Goal: Task Accomplishment & Management: Use online tool/utility

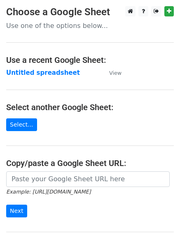
click at [43, 74] on strong "Untitled spreadsheet" at bounding box center [43, 72] width 74 height 7
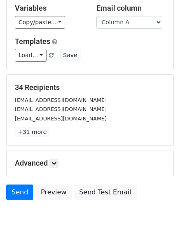
scroll to position [79, 0]
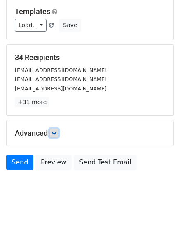
click at [57, 136] on link at bounding box center [53, 133] width 9 height 9
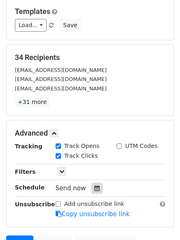
click at [95, 187] on icon at bounding box center [96, 188] width 5 height 6
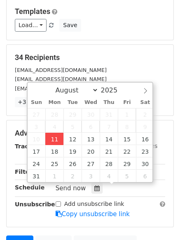
type input "2025-08-11 12:00"
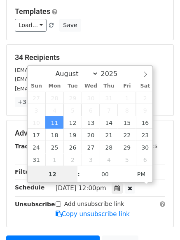
scroll to position [0, 0]
type input "4"
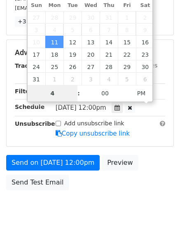
scroll to position [180, 0]
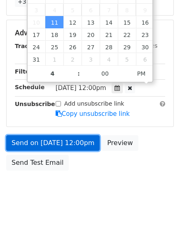
type input "2025-08-11 16:00"
click at [68, 147] on link "Send on Aug 11 at 12:00pm" at bounding box center [52, 143] width 93 height 16
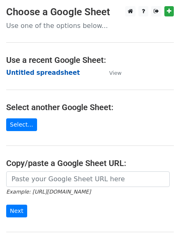
click at [41, 75] on strong "Untitled spreadsheet" at bounding box center [43, 72] width 74 height 7
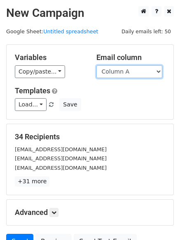
click at [114, 75] on select "Column A Column B Column C" at bounding box center [129, 71] width 66 height 13
select select "Column B"
click at [96, 65] on select "Column A Column B Column C" at bounding box center [129, 71] width 66 height 13
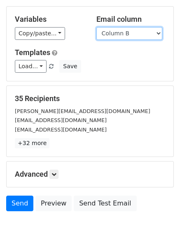
scroll to position [79, 0]
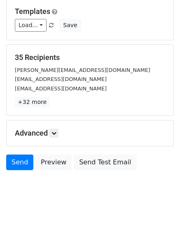
click at [57, 138] on h5 "Advanced" at bounding box center [90, 133] width 150 height 9
click at [56, 134] on icon at bounding box center [53, 133] width 5 height 5
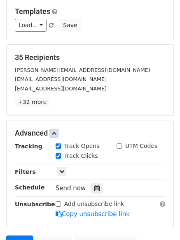
click at [88, 183] on div "Send now" at bounding box center [103, 188] width 97 height 11
click at [91, 184] on div at bounding box center [96, 188] width 11 height 11
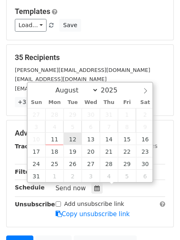
type input "2025-08-12 12:00"
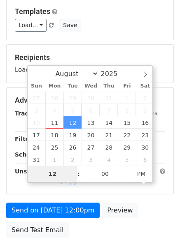
type input "5"
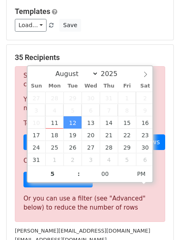
type input "2025-08-12 17:00"
click at [119, 225] on div "35 Recipients Sorry, you don't have enough daily email credits to send these em…" at bounding box center [90, 160] width 150 height 215
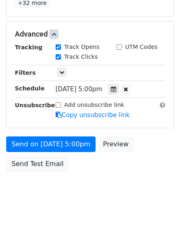
scroll to position [180, 0]
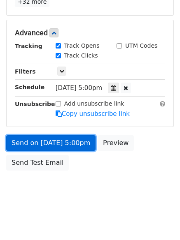
click at [76, 146] on link "Send on Aug 12 at 5:00pm" at bounding box center [50, 143] width 89 height 16
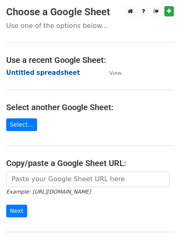
click at [47, 74] on strong "Untitled spreadsheet" at bounding box center [43, 72] width 74 height 7
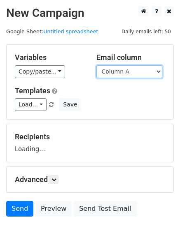
click at [122, 71] on select "Column A Column B Column C" at bounding box center [129, 71] width 66 height 13
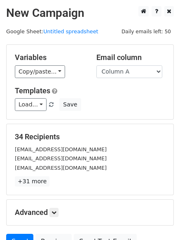
click at [122, 103] on div "Load... No templates saved Save" at bounding box center [90, 104] width 162 height 13
click at [120, 76] on select "Column A Column B Column C" at bounding box center [129, 71] width 66 height 13
select select "Column C"
click at [96, 65] on select "Column A Column B Column C" at bounding box center [129, 71] width 66 height 13
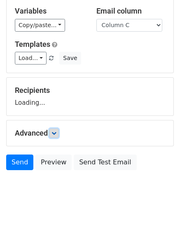
click at [56, 135] on icon at bounding box center [53, 133] width 5 height 5
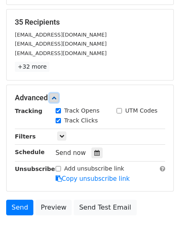
scroll to position [115, 0]
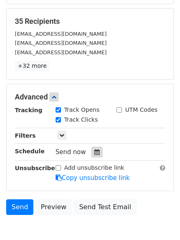
click at [96, 151] on div at bounding box center [96, 152] width 11 height 11
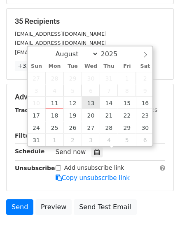
type input "2025-08-13 12:00"
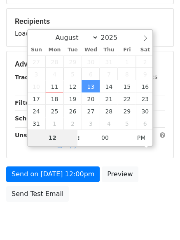
type input "6"
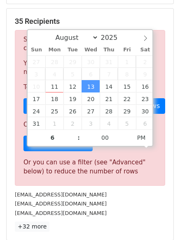
type input "2025-08-13 18:00"
click at [105, 205] on div "info@suojellaanlapsia.fi" at bounding box center [90, 203] width 162 height 9
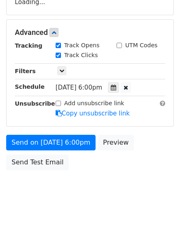
scroll to position [147, 0]
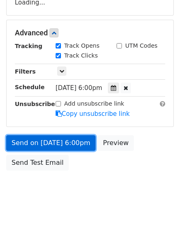
click at [79, 143] on link "Send on Aug 13 at 6:00pm" at bounding box center [50, 143] width 89 height 16
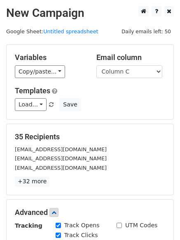
scroll to position [101, 0]
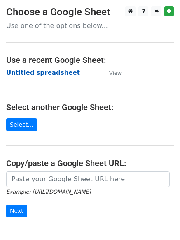
click at [39, 75] on strong "Untitled spreadsheet" at bounding box center [43, 72] width 74 height 7
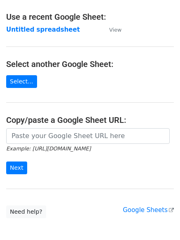
scroll to position [87, 0]
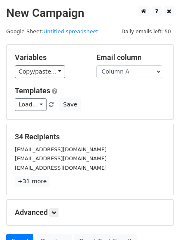
click at [57, 181] on p "+31 more" at bounding box center [90, 181] width 150 height 10
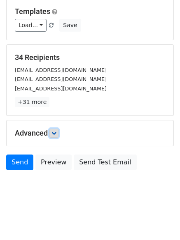
click at [56, 135] on icon at bounding box center [53, 133] width 5 height 5
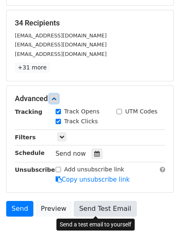
scroll to position [159, 0]
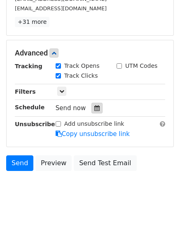
click at [94, 108] on icon at bounding box center [96, 108] width 5 height 6
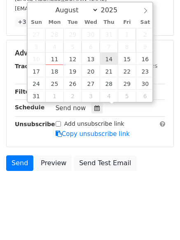
type input "[DATE] 12:00"
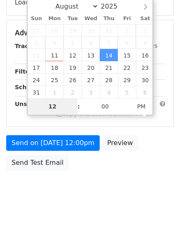
type input "7"
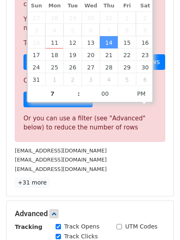
type input "[DATE] 19:00"
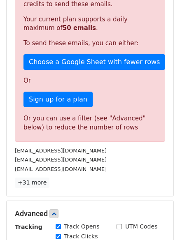
click at [98, 181] on p "+31 more" at bounding box center [90, 183] width 150 height 10
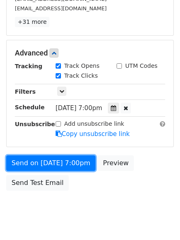
drag, startPoint x: 75, startPoint y: 165, endPoint x: 91, endPoint y: 172, distance: 17.3
click at [75, 166] on link "Send on [DATE] 7:00pm" at bounding box center [50, 163] width 89 height 16
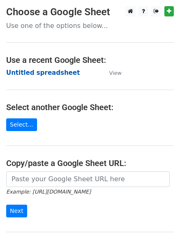
click at [60, 76] on strong "Untitled spreadsheet" at bounding box center [43, 72] width 74 height 7
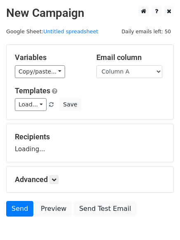
select select "Column B"
click at [96, 65] on select "Column A Column B Column C" at bounding box center [129, 71] width 66 height 13
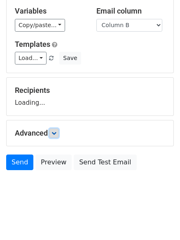
click at [55, 137] on link at bounding box center [53, 133] width 9 height 9
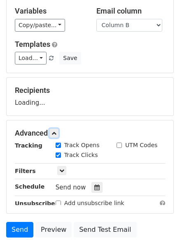
scroll to position [105, 0]
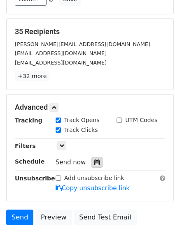
click at [94, 161] on icon at bounding box center [96, 162] width 5 height 6
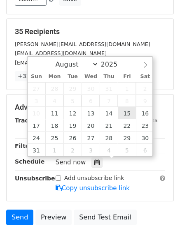
type input "[DATE] 12:00"
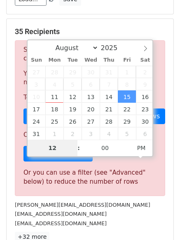
type input "8"
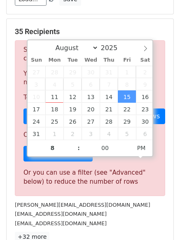
type input "[DATE] 20:00"
click at [106, 219] on div "ash@eelskinnersbns.com" at bounding box center [90, 223] width 162 height 9
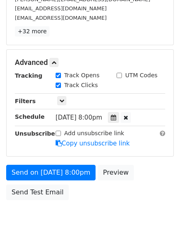
scroll to position [147, 0]
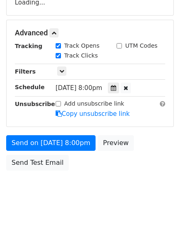
click at [73, 134] on form "Variables Copy/paste... {{Column A}} {{Column B}} {{Column C}} Email column Col…" at bounding box center [89, 36] width 167 height 277
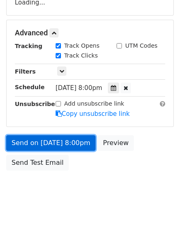
click at [78, 141] on link "Send on Aug 15 at 8:00pm" at bounding box center [50, 143] width 89 height 16
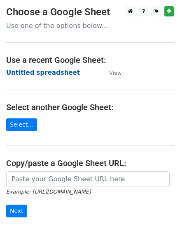
click at [62, 72] on strong "Untitled spreadsheet" at bounding box center [43, 72] width 74 height 7
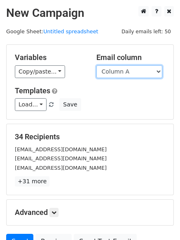
drag, startPoint x: 0, startPoint y: 0, endPoint x: 124, endPoint y: 73, distance: 143.8
click at [124, 73] on select "Column A Column B Column C" at bounding box center [129, 71] width 66 height 13
select select "Column C"
click at [96, 65] on select "Column A Column B Column C" at bounding box center [129, 71] width 66 height 13
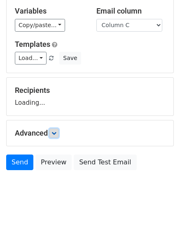
click at [54, 136] on link at bounding box center [53, 133] width 9 height 9
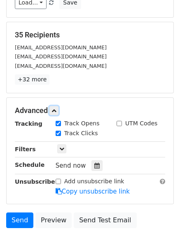
scroll to position [105, 0]
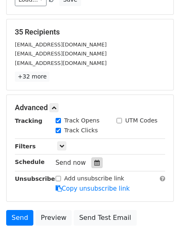
click at [94, 162] on icon at bounding box center [96, 163] width 5 height 6
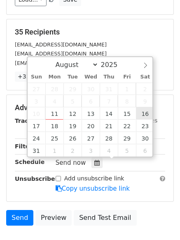
type input "[DATE] 12:00"
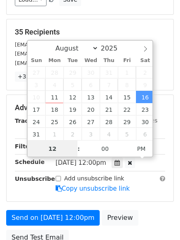
scroll to position [0, 0]
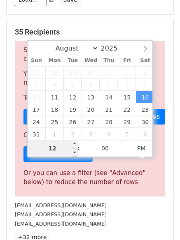
type input "9"
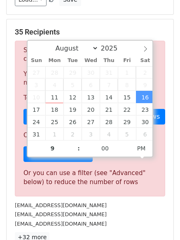
type input "[DATE] 21:00"
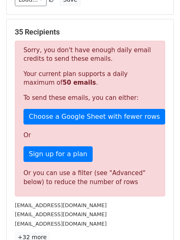
click at [89, 214] on div "[EMAIL_ADDRESS][DOMAIN_NAME]" at bounding box center [90, 214] width 162 height 9
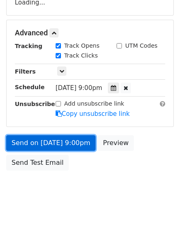
click at [67, 145] on link "Send on [DATE] 9:00pm" at bounding box center [50, 143] width 89 height 16
